Goal: Task Accomplishment & Management: Manage account settings

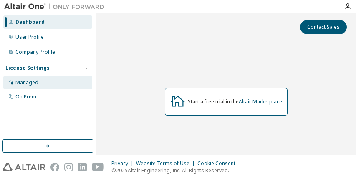
click at [45, 81] on div "Managed" at bounding box center [47, 82] width 89 height 13
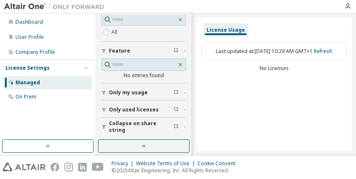
scroll to position [46, 0]
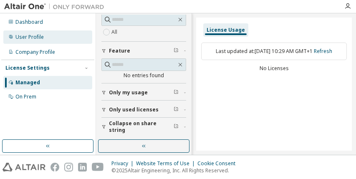
click at [58, 37] on div "User Profile" at bounding box center [47, 36] width 89 height 13
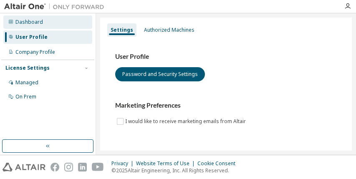
click at [53, 23] on div "Dashboard" at bounding box center [47, 21] width 89 height 13
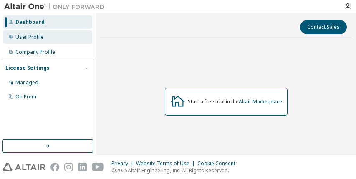
click at [61, 35] on div "User Profile" at bounding box center [47, 36] width 89 height 13
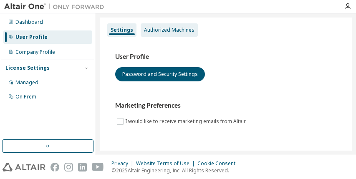
click at [174, 33] on div "Authorized Machines" at bounding box center [169, 30] width 50 height 7
